Goal: Task Accomplishment & Management: Complete application form

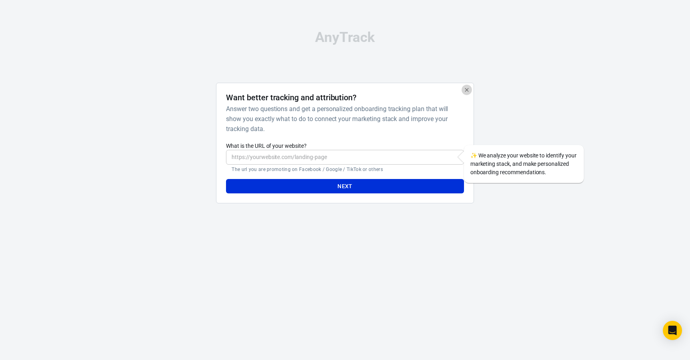
click at [464, 91] on icon "button" at bounding box center [467, 90] width 6 height 6
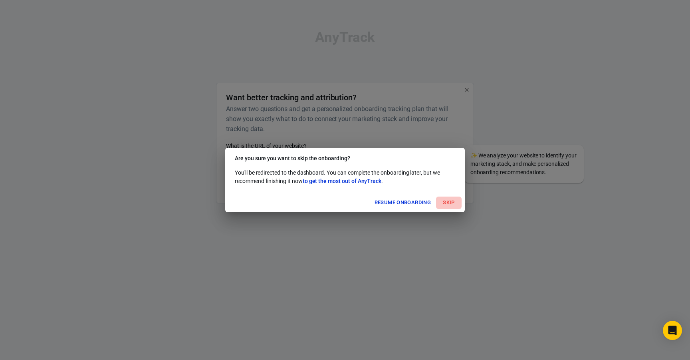
click at [445, 201] on button "Skip" at bounding box center [449, 202] width 26 height 12
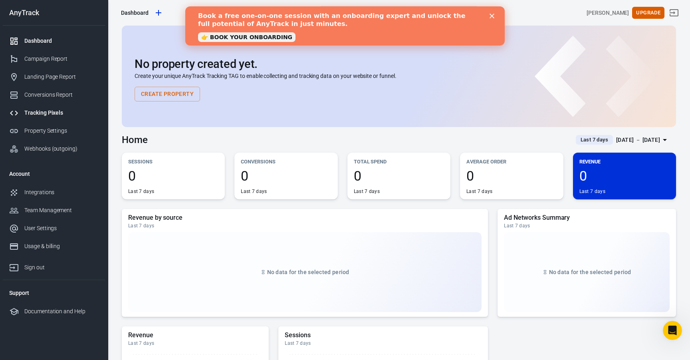
click at [58, 110] on div "Tracking Pixels" at bounding box center [61, 113] width 74 height 8
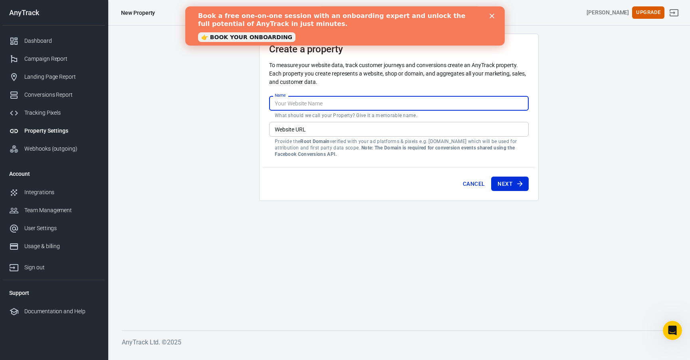
click at [310, 105] on input "Name" at bounding box center [399, 103] width 260 height 15
type input "playfull"
click at [311, 129] on input "Website URL" at bounding box center [399, 129] width 260 height 15
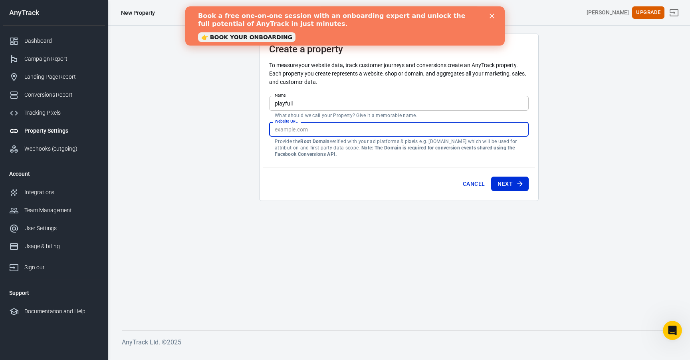
click at [311, 129] on input "Website URL" at bounding box center [399, 129] width 260 height 15
paste input "[URL][DOMAIN_NAME]"
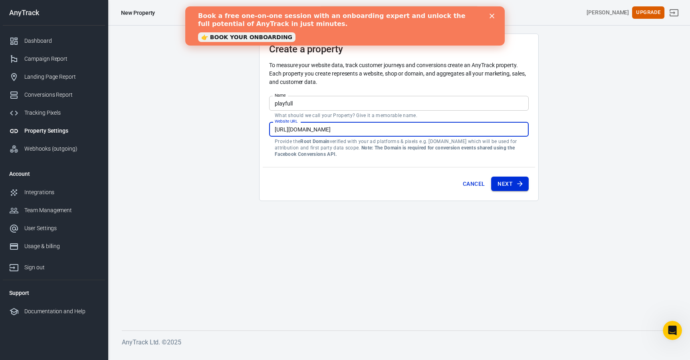
click at [503, 181] on button "Next" at bounding box center [510, 183] width 38 height 15
type input "[URL][DOMAIN_NAME]"
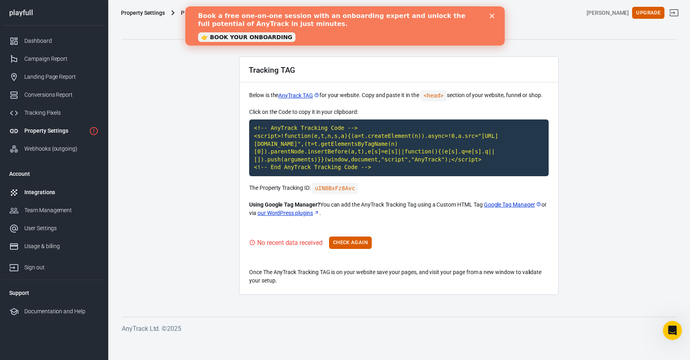
click at [46, 190] on div "Integrations" at bounding box center [61, 192] width 74 height 8
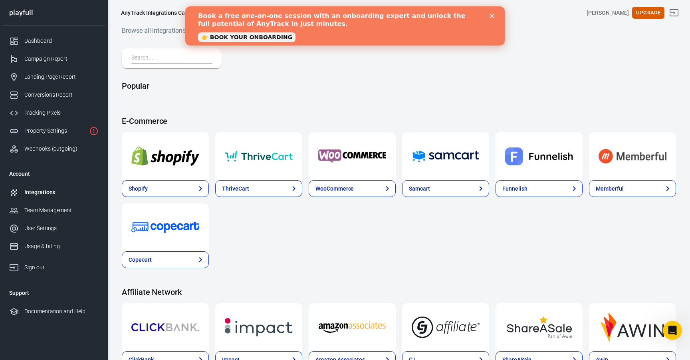
click at [493, 15] on polygon "Close" at bounding box center [492, 16] width 5 height 5
